Goal: Navigation & Orientation: Understand site structure

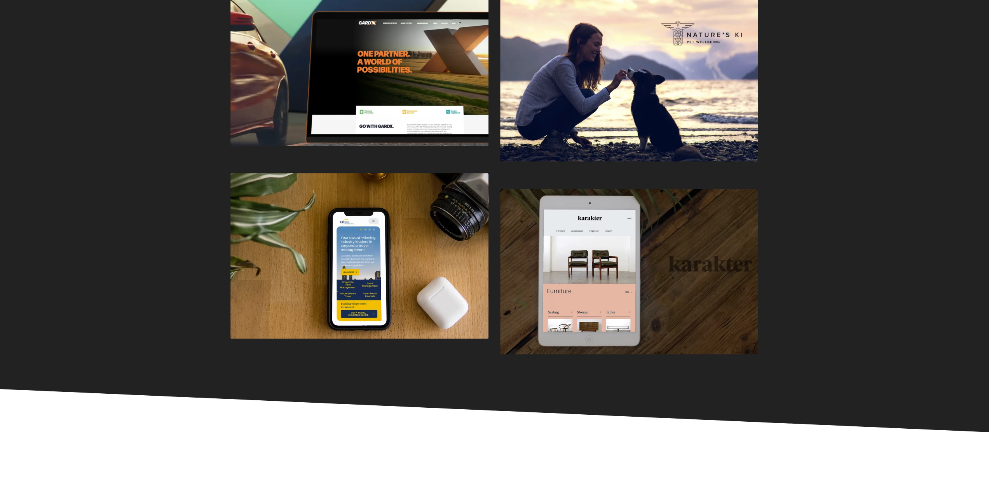
scroll to position [2137, 0]
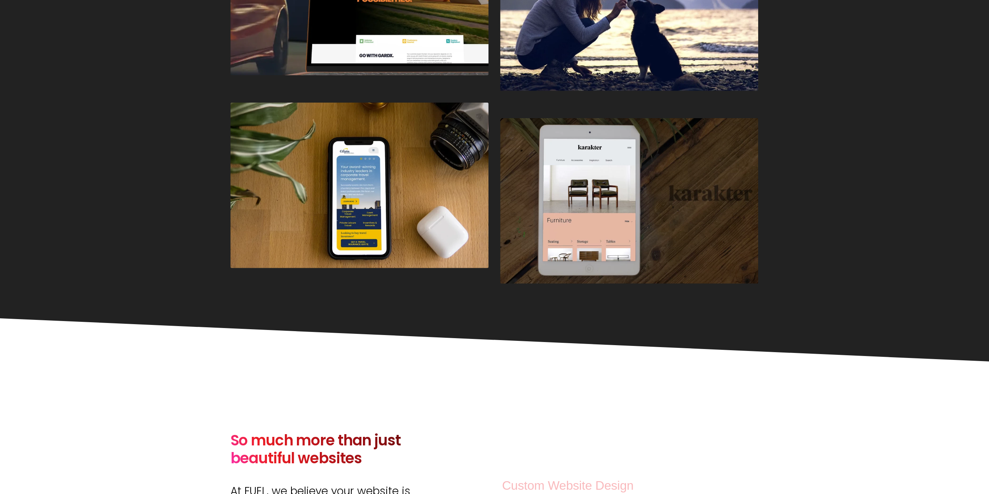
drag, startPoint x: 190, startPoint y: 316, endPoint x: 155, endPoint y: 326, distance: 37.0
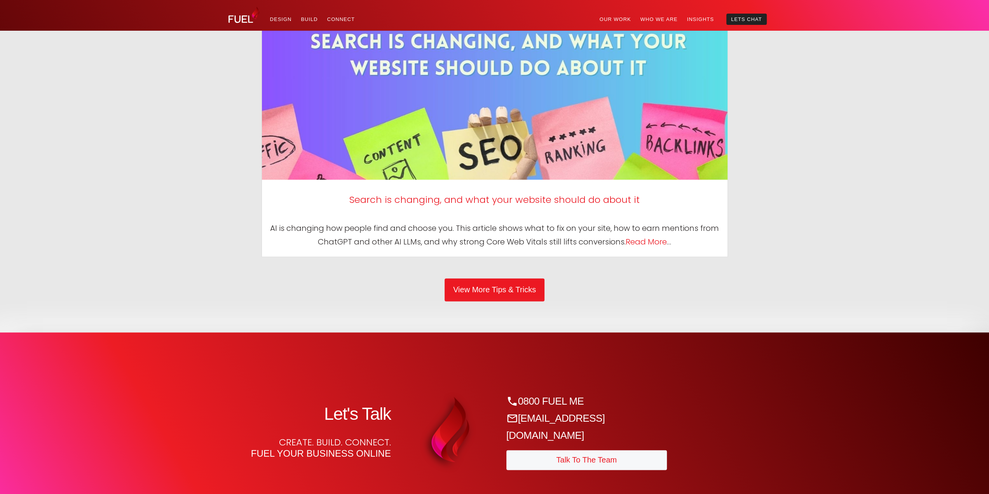
scroll to position [3964, 0]
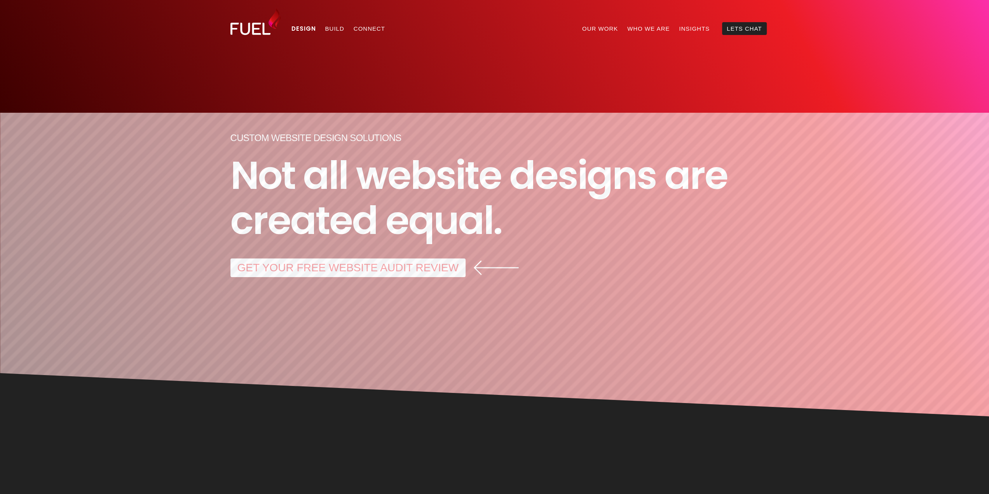
click at [328, 29] on link "Build" at bounding box center [335, 28] width 28 height 13
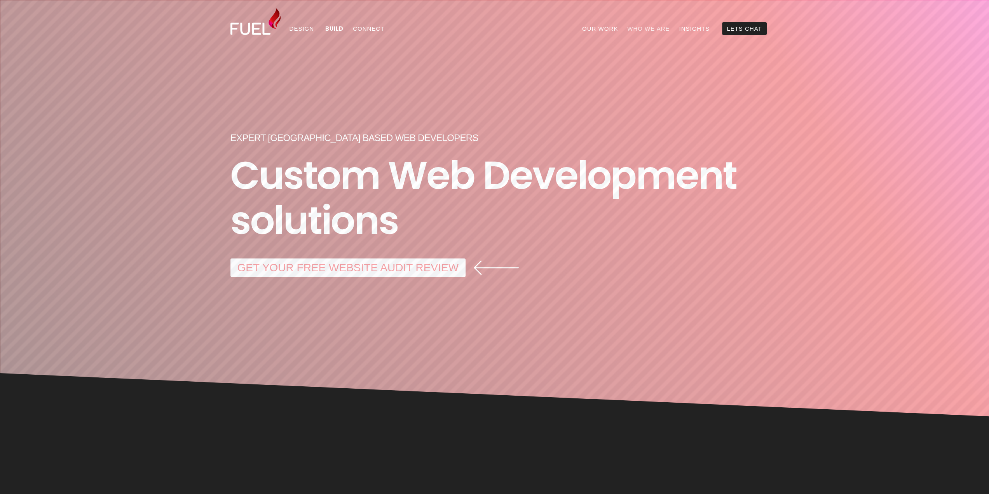
click at [663, 29] on link "Who We Are" at bounding box center [648, 28] width 52 height 13
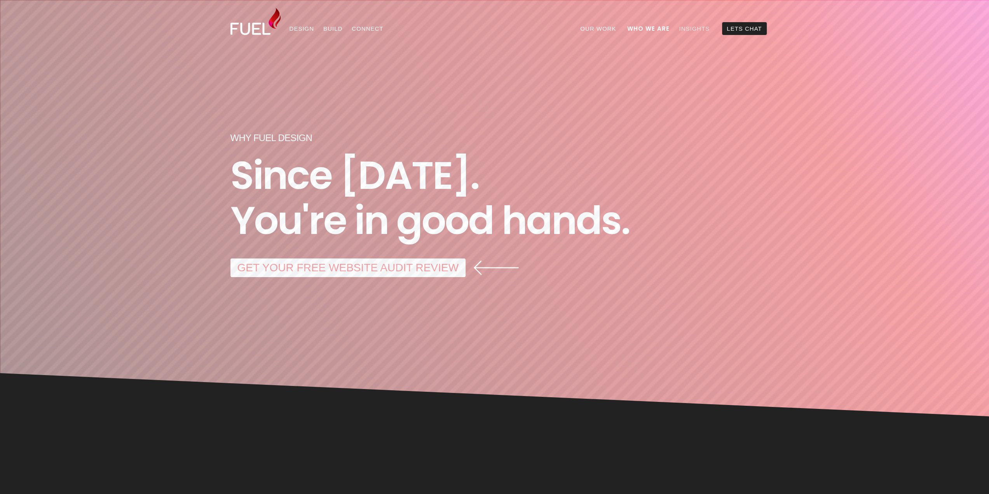
click at [677, 26] on link "Insights" at bounding box center [694, 28] width 40 height 13
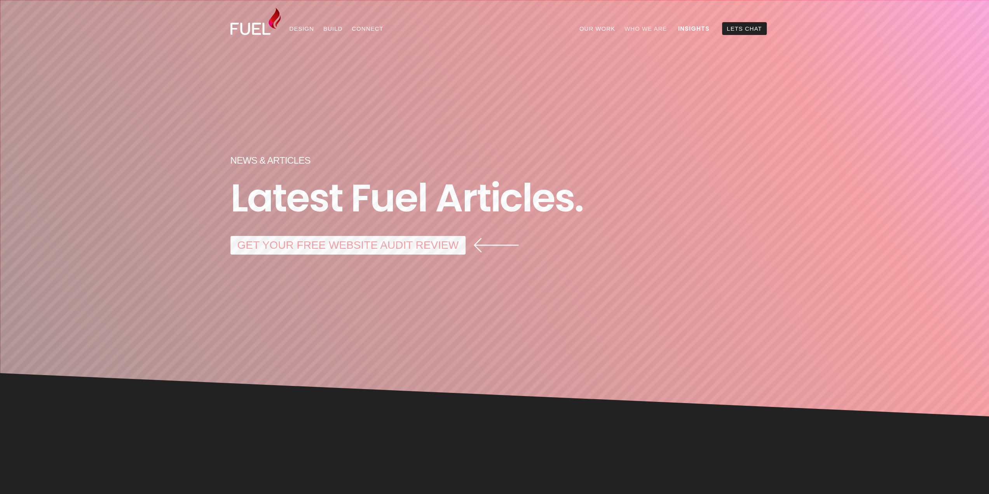
click at [646, 27] on link "Who We Are" at bounding box center [646, 28] width 52 height 13
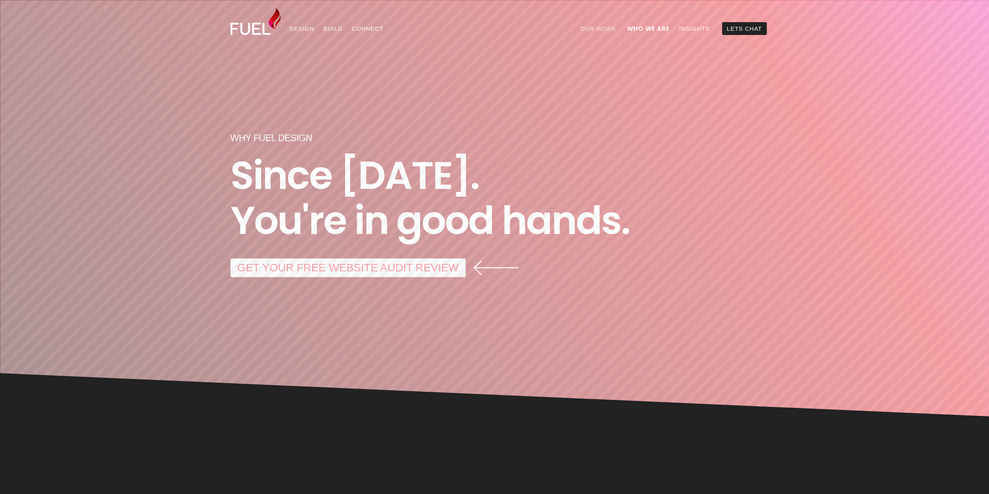
click at [592, 28] on link "Our Work" at bounding box center [597, 28] width 45 height 13
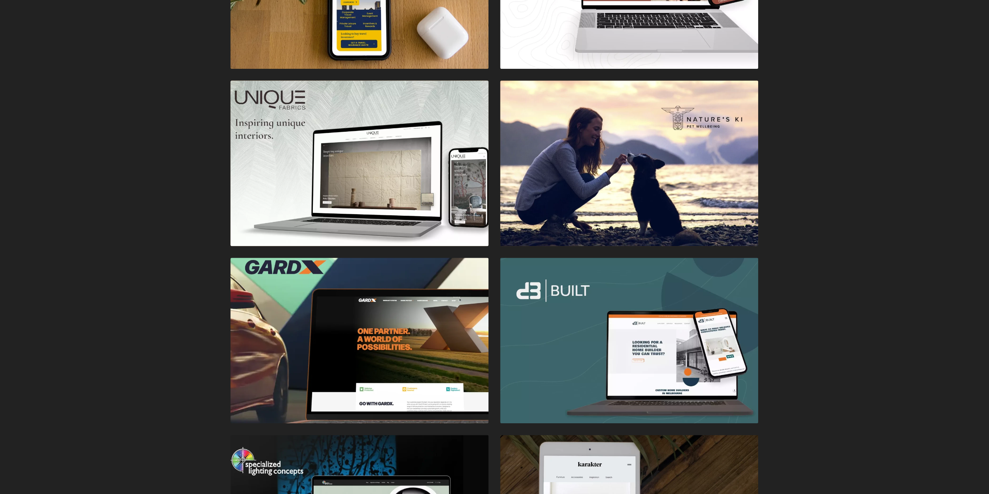
scroll to position [855, 0]
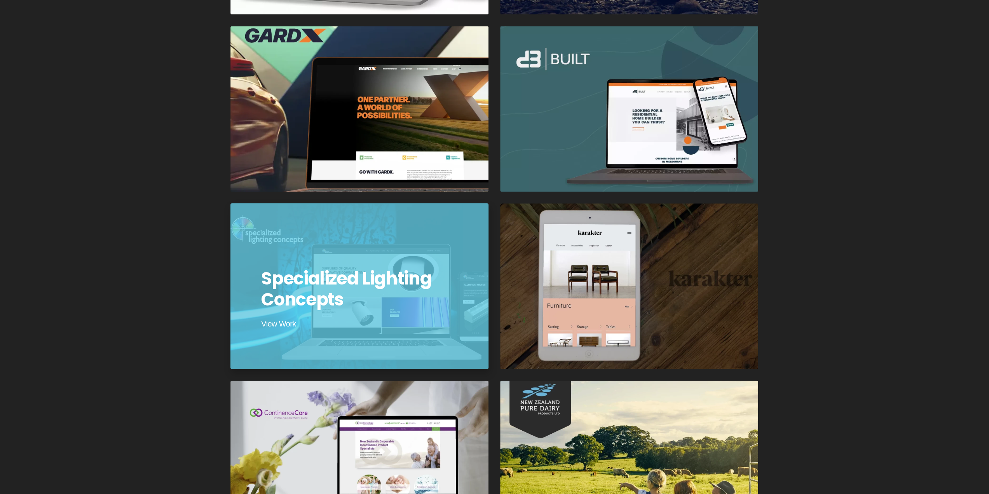
drag, startPoint x: 61, startPoint y: 288, endPoint x: 292, endPoint y: 237, distance: 237.0
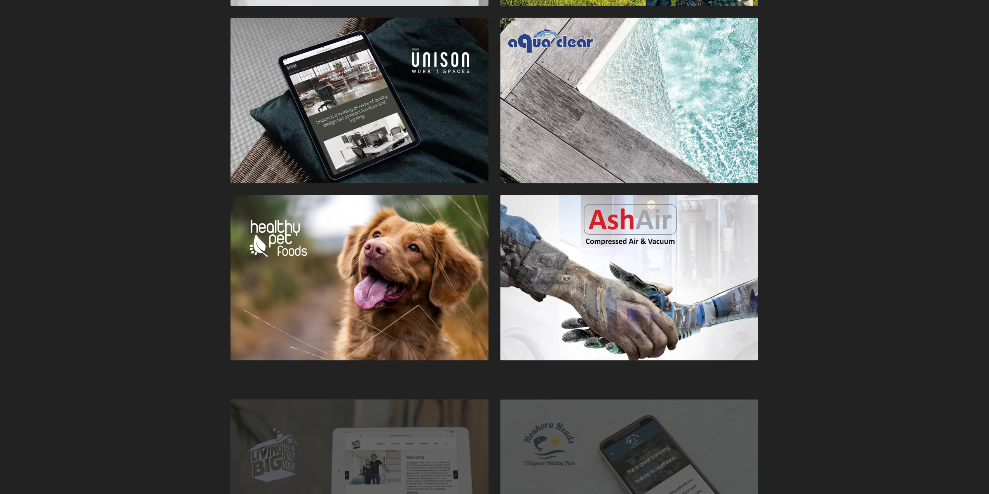
scroll to position [1554, 0]
